Goal: Task Accomplishment & Management: Complete application form

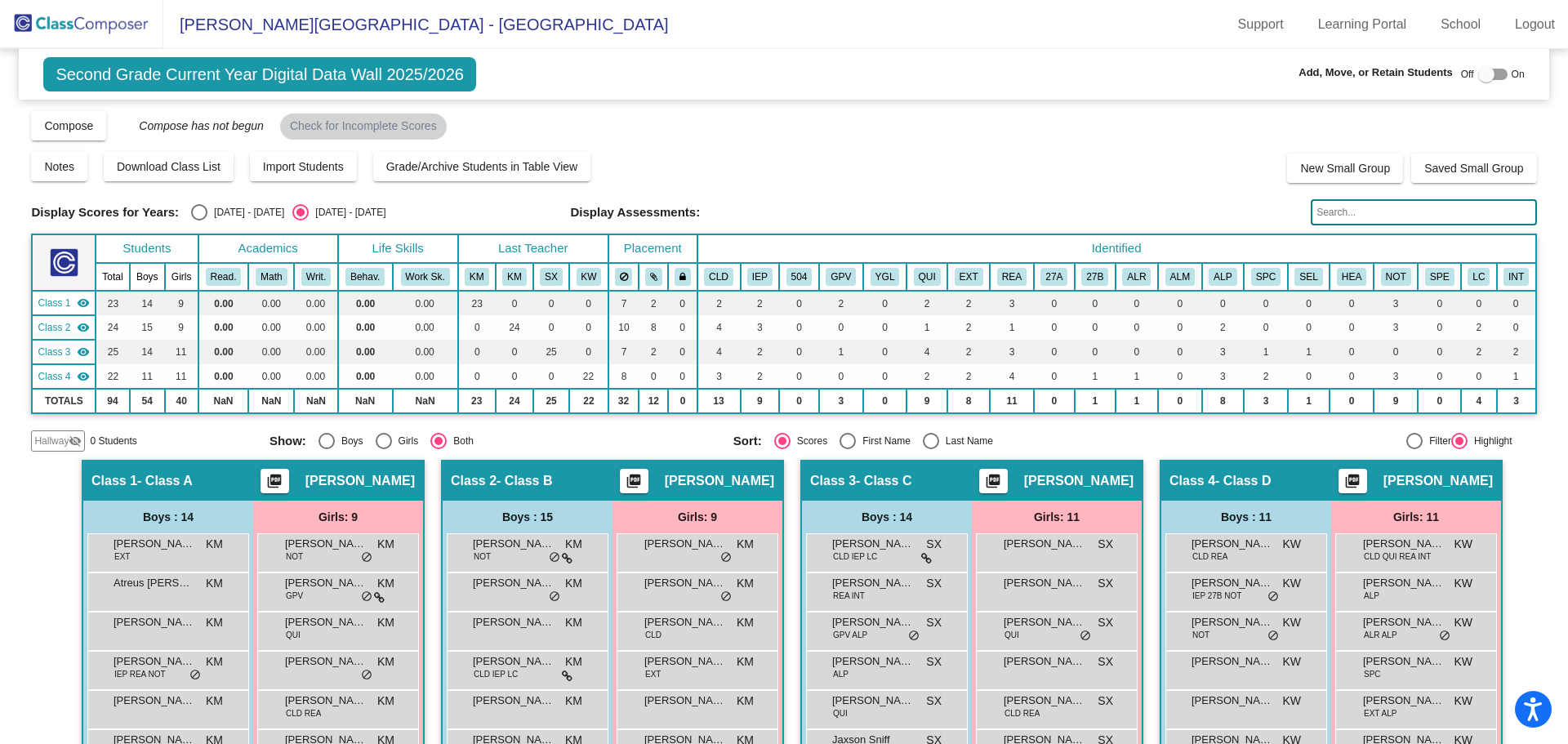
click at [83, 28] on img at bounding box center [82, 23] width 163 height 48
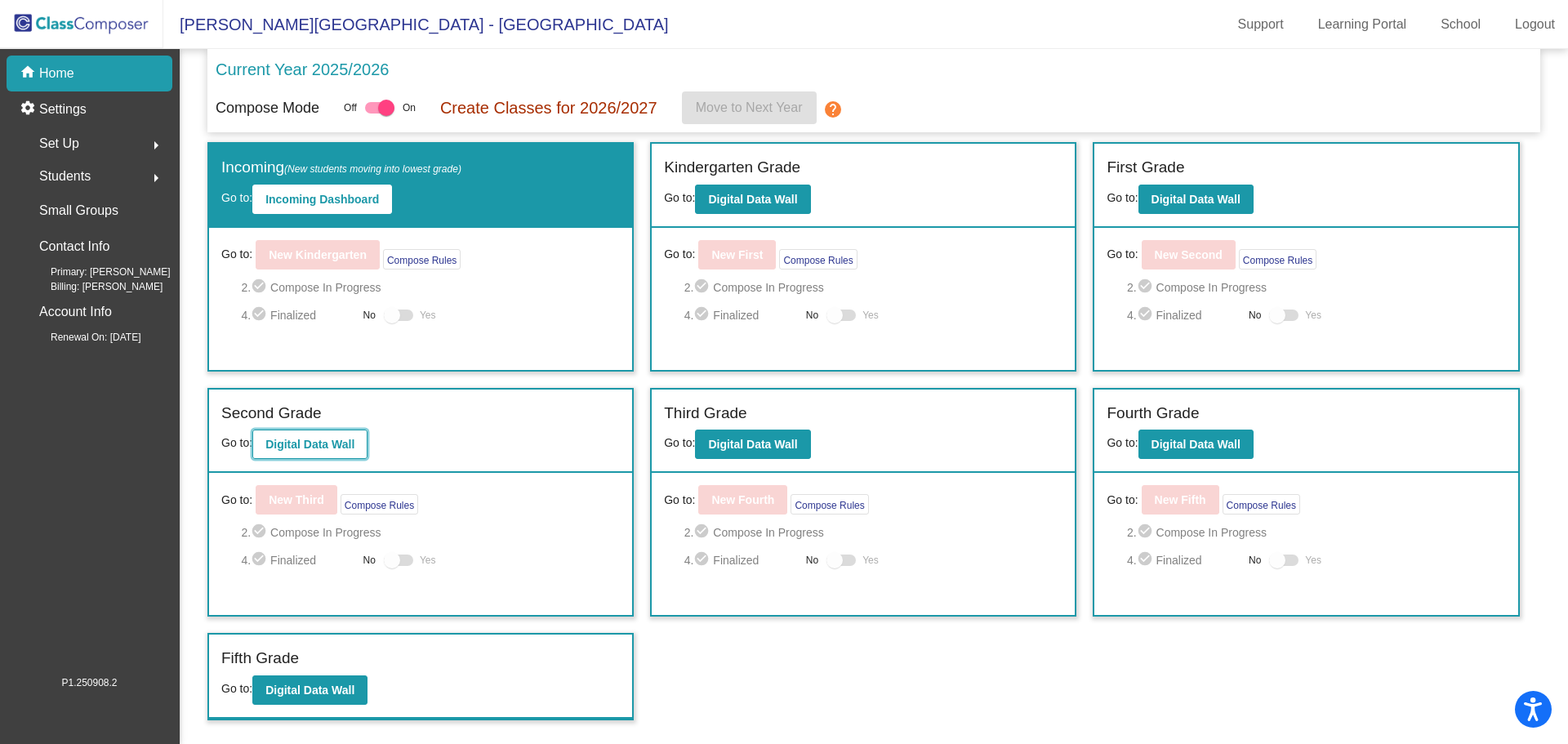
click at [347, 442] on b "Digital Data Wall" at bounding box center [310, 444] width 89 height 13
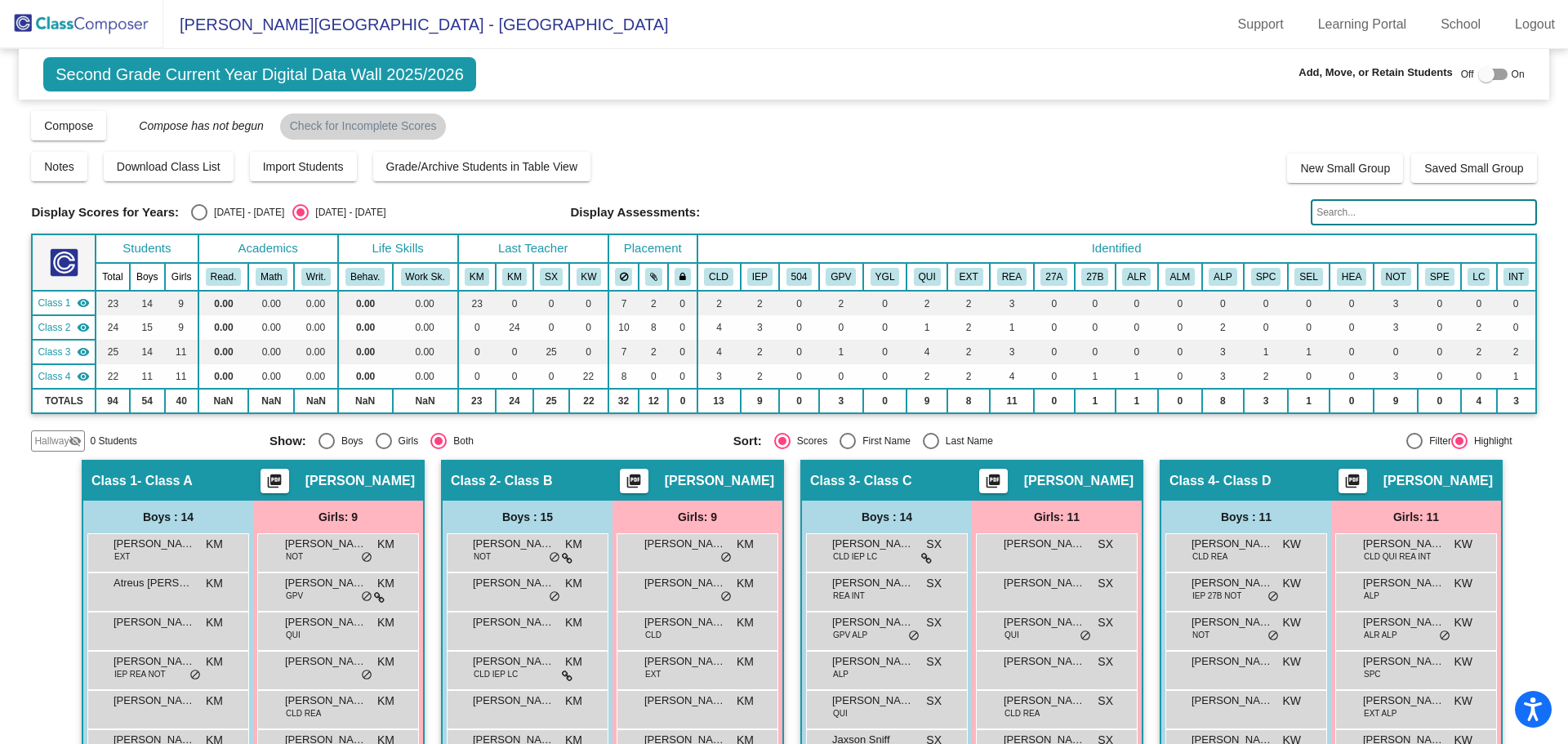
click at [1486, 65] on div "Add, Move, or Retain Students Off On" at bounding box center [1301, 75] width 444 height 22
click at [1485, 71] on div at bounding box center [1492, 74] width 29 height 11
checkbox input "true"
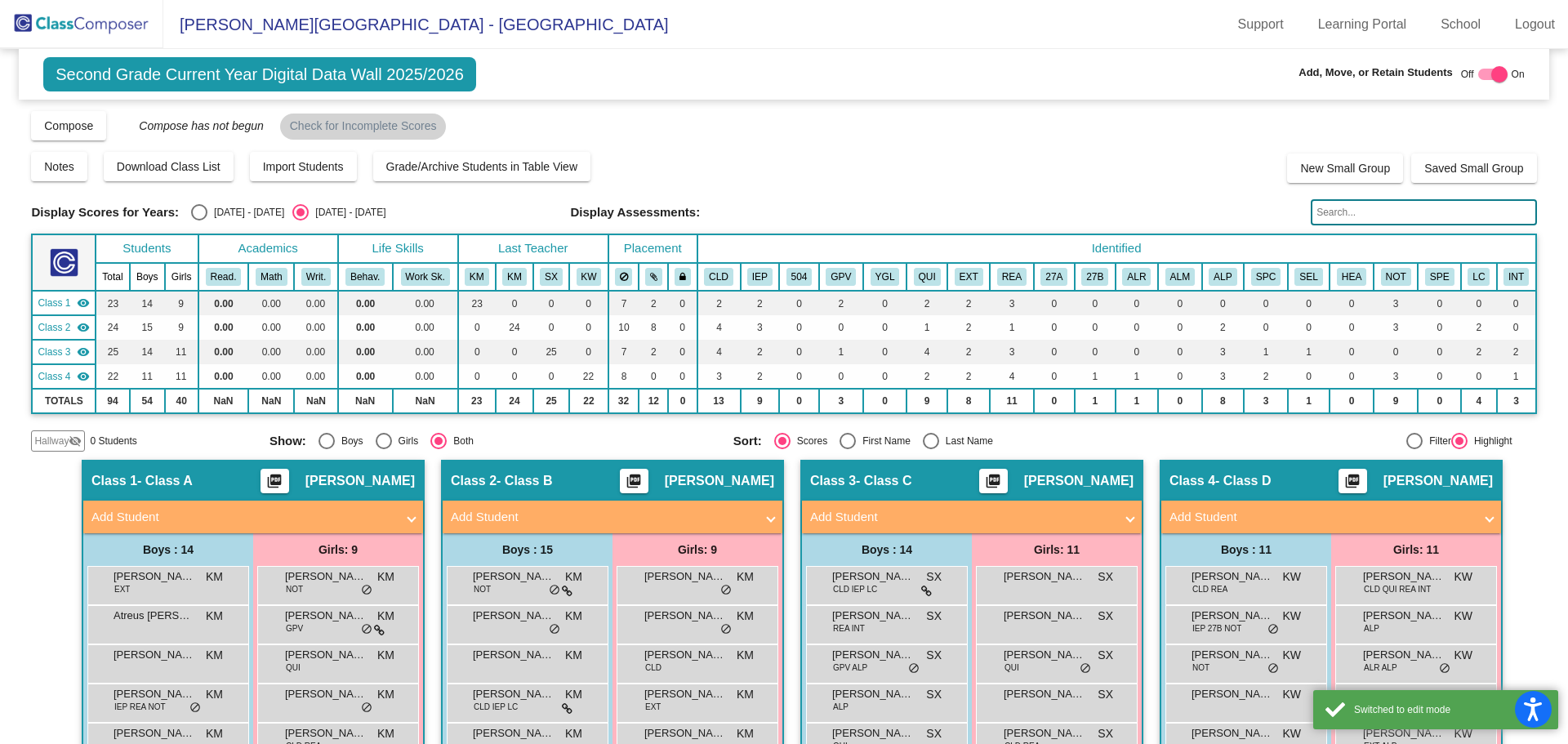
click at [1349, 209] on input "text" at bounding box center [1423, 212] width 225 height 26
click at [750, 521] on span "Add Student" at bounding box center [608, 518] width 316 height 19
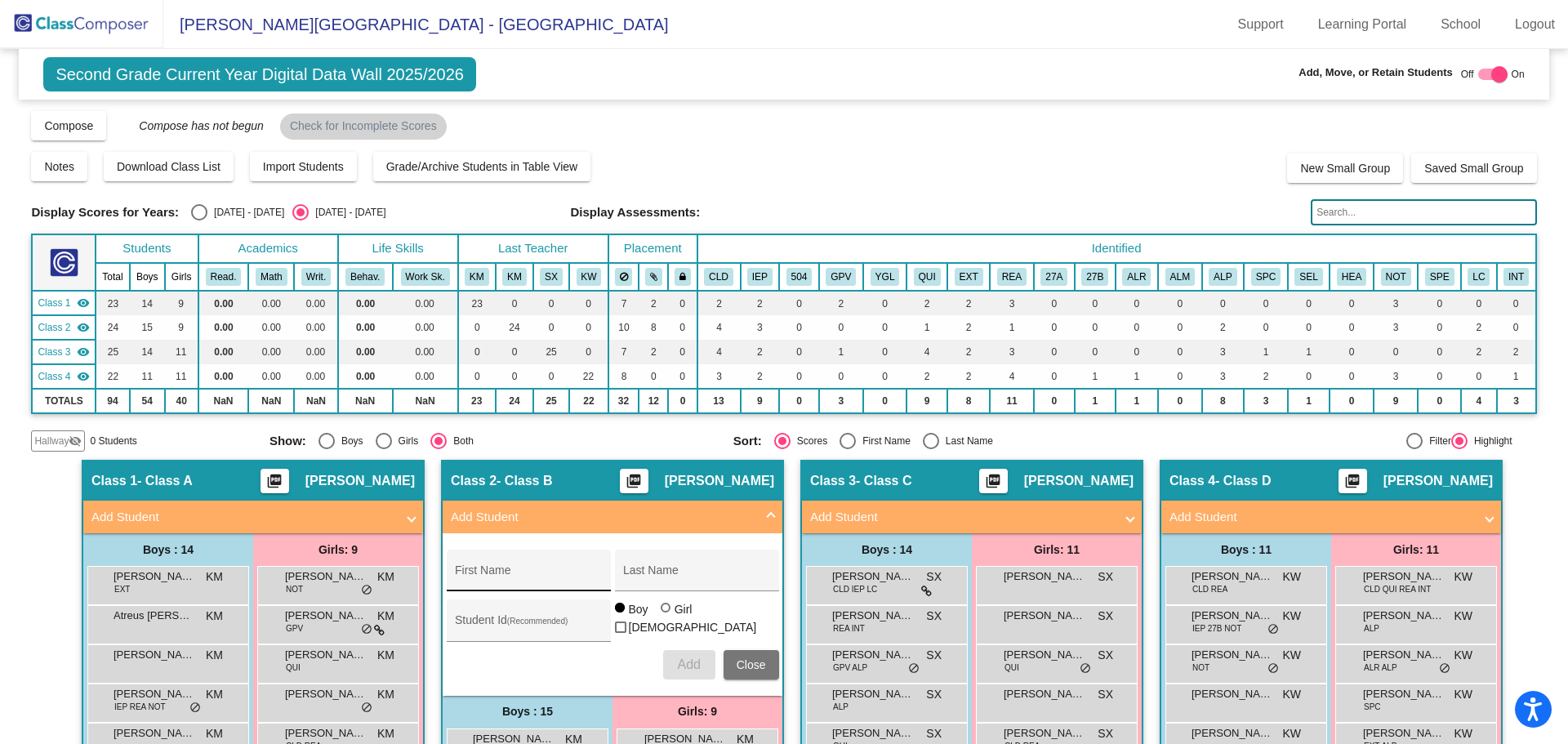
click at [516, 592] on div "First Name" at bounding box center [528, 576] width 147 height 34
click at [523, 569] on div "First Name" at bounding box center [528, 576] width 147 height 34
click at [524, 586] on div "First Name" at bounding box center [528, 576] width 147 height 34
click at [526, 582] on input "First Name" at bounding box center [528, 577] width 147 height 13
click at [507, 622] on input "Student Id (Recommended)" at bounding box center [528, 627] width 147 height 13
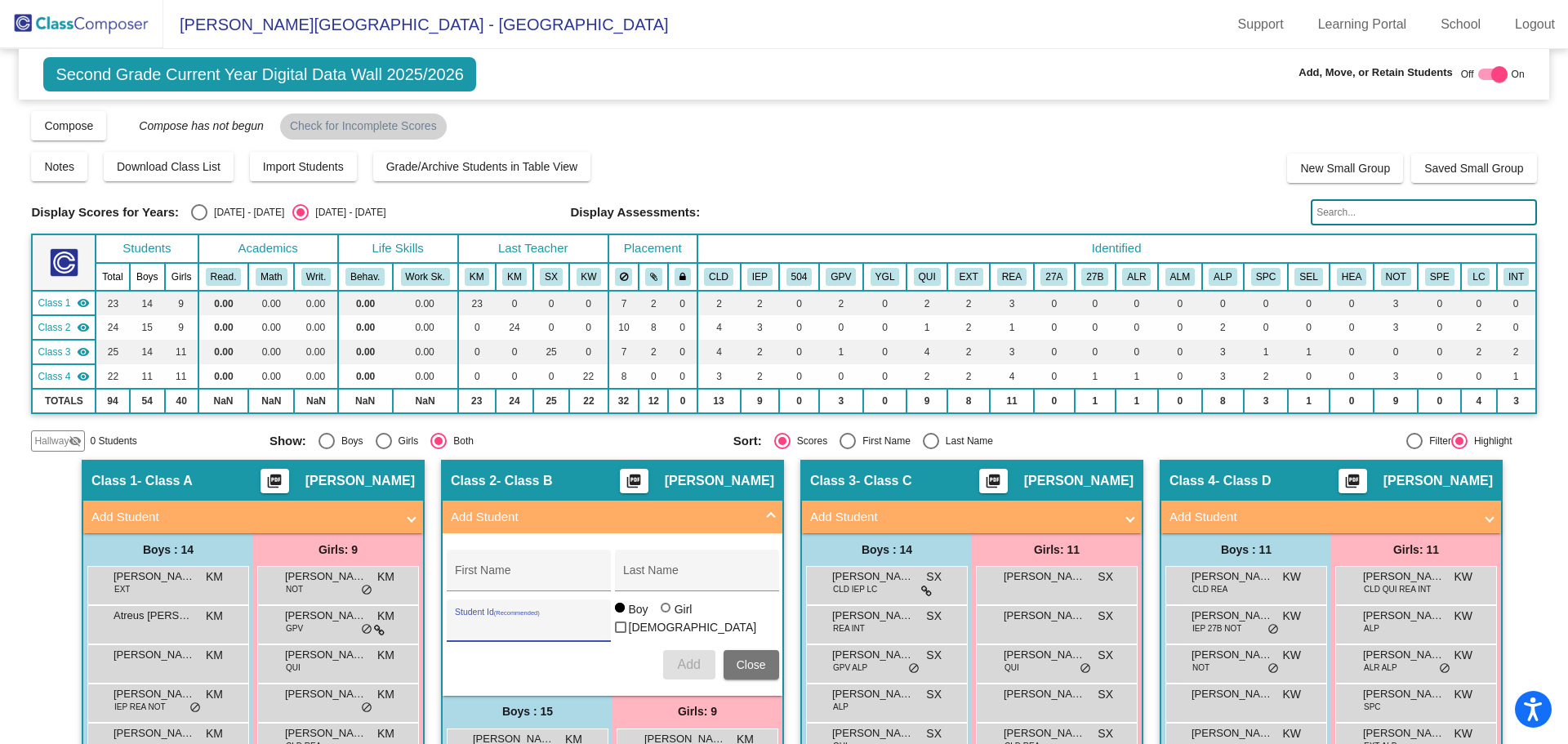
paste input "405145143"
type input "405145143"
click at [512, 560] on div "First Name" at bounding box center [528, 576] width 147 height 34
paste input "[PERSON_NAME]"
type input "[PERSON_NAME]"
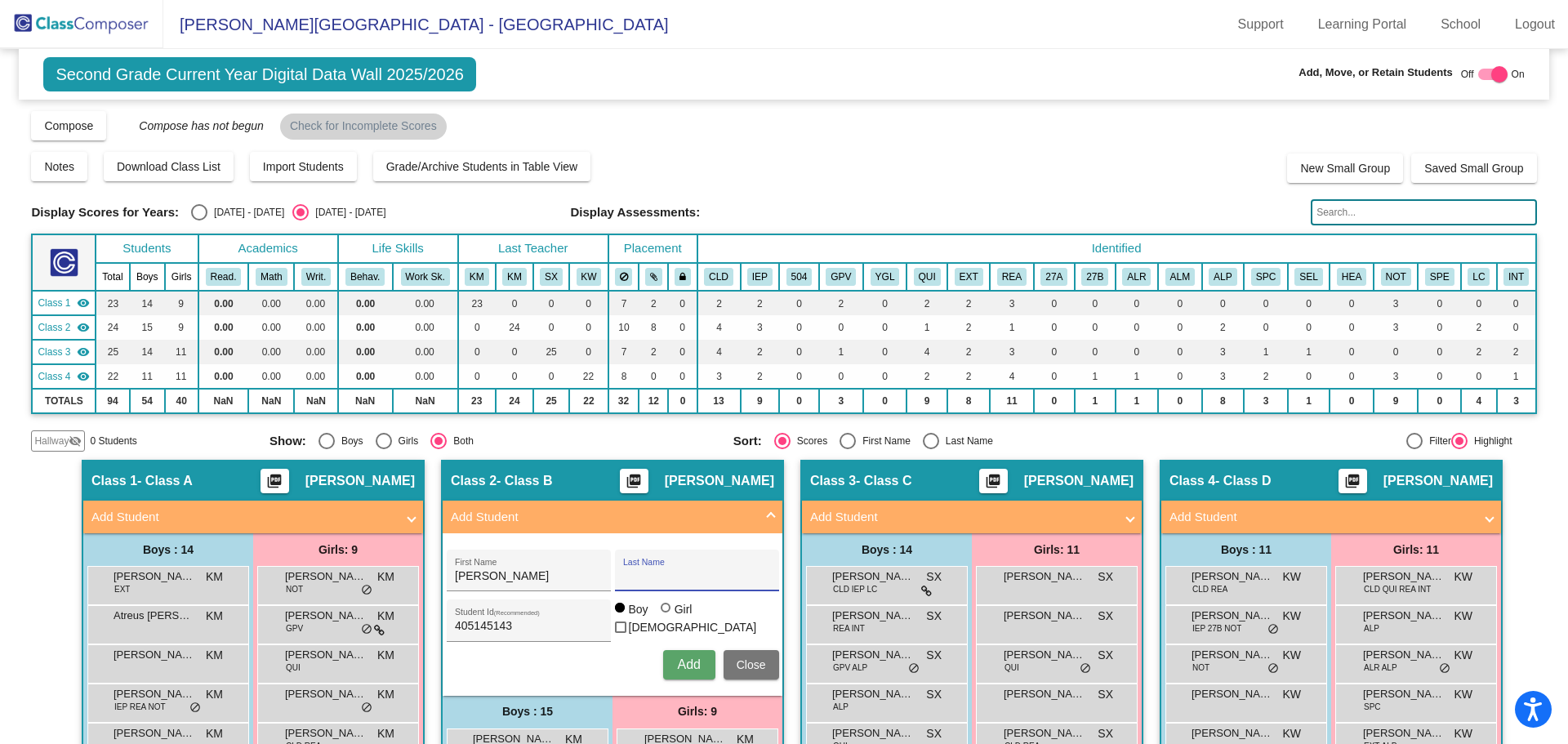
click at [686, 573] on input "Last Name" at bounding box center [696, 577] width 147 height 13
paste input "[PERSON_NAME]"
type input "[PERSON_NAME]"
click at [674, 617] on div "Girl" at bounding box center [683, 609] width 19 height 16
click at [667, 617] on input "Girl" at bounding box center [667, 616] width 1 height 1
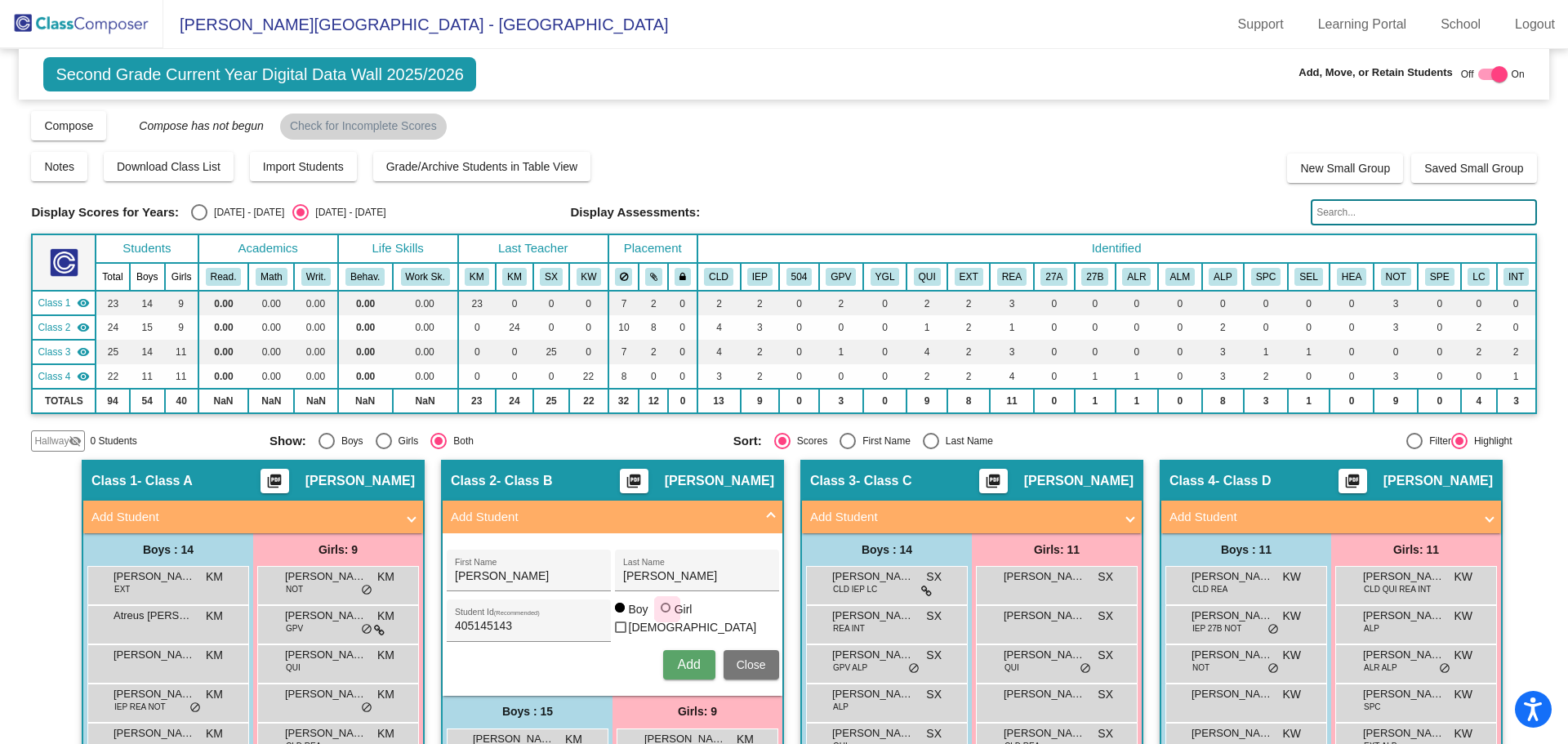
radio input "true"
click at [678, 648] on div "[PERSON_NAME] First Name [PERSON_NAME] Last Name 405145143 Student Id (Recommen…" at bounding box center [612, 615] width 348 height 147
click at [680, 655] on button "Add" at bounding box center [689, 664] width 53 height 29
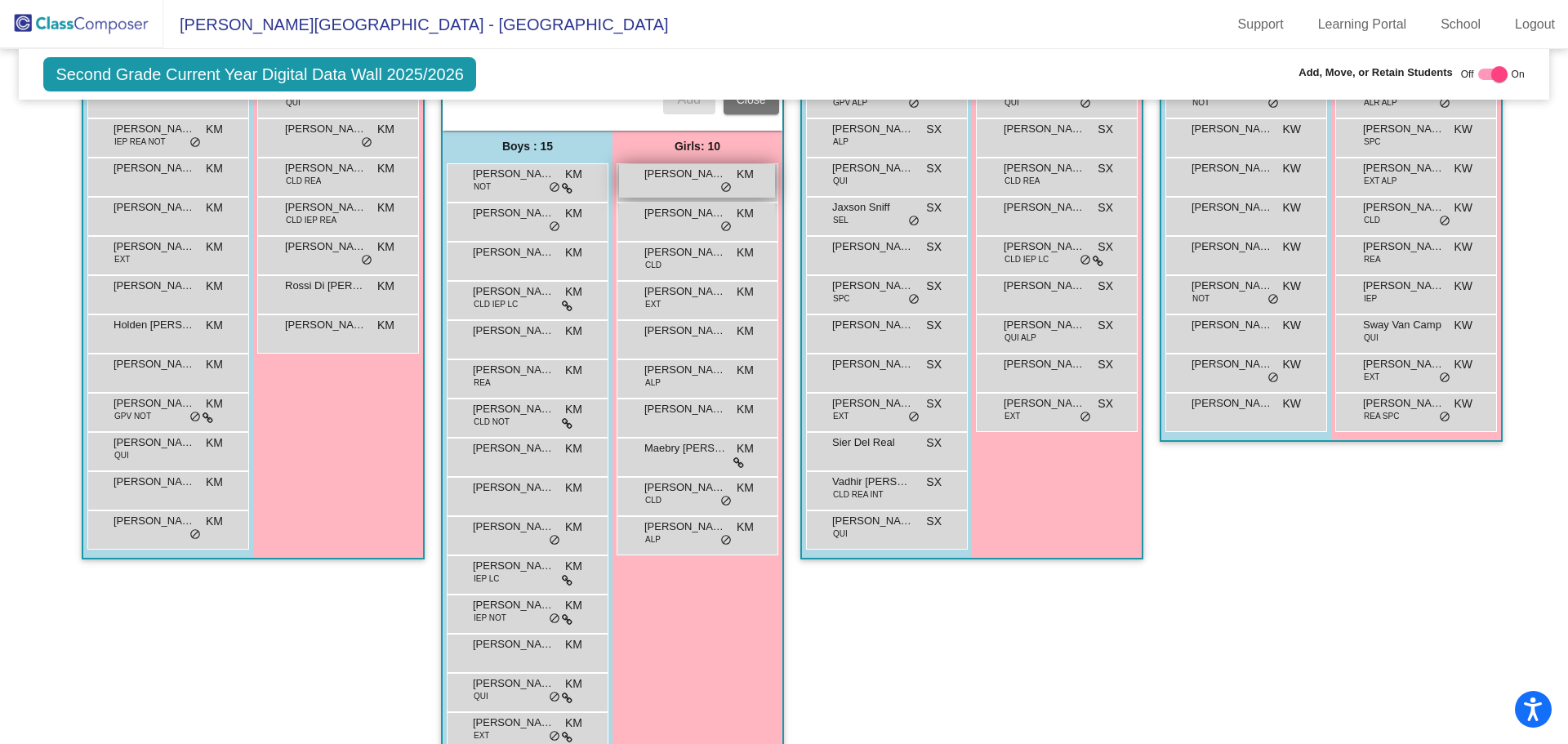
scroll to position [245, 0]
